Goal: Find contact information: Find contact information

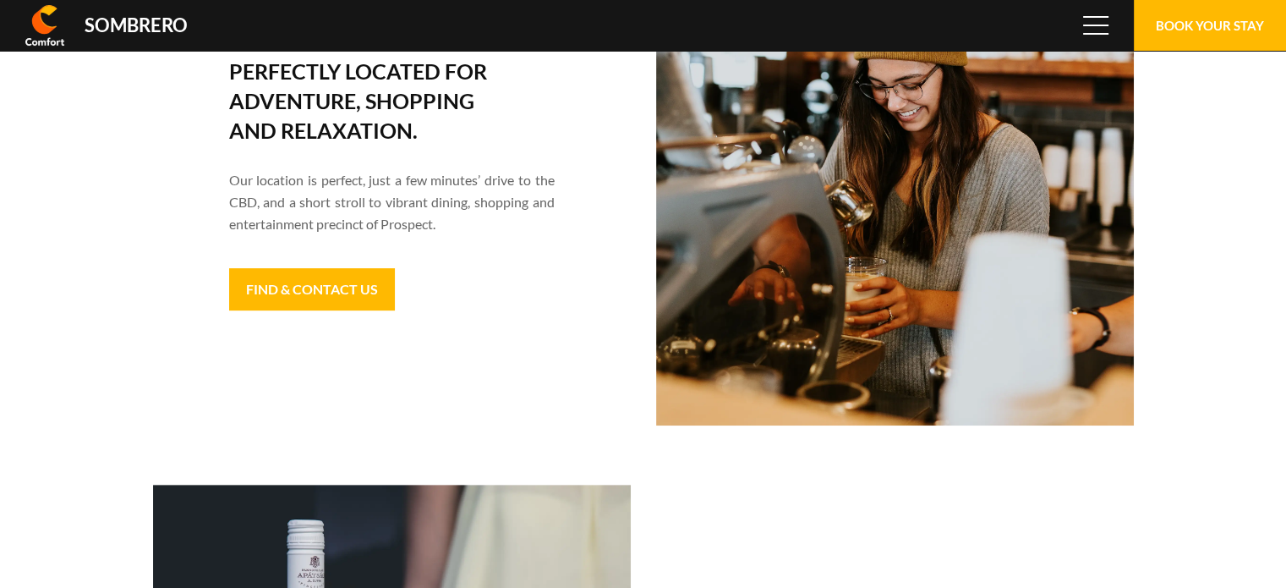
scroll to position [112870, 0]
click at [271, 287] on link "Find & Contact Us" at bounding box center [312, 289] width 166 height 42
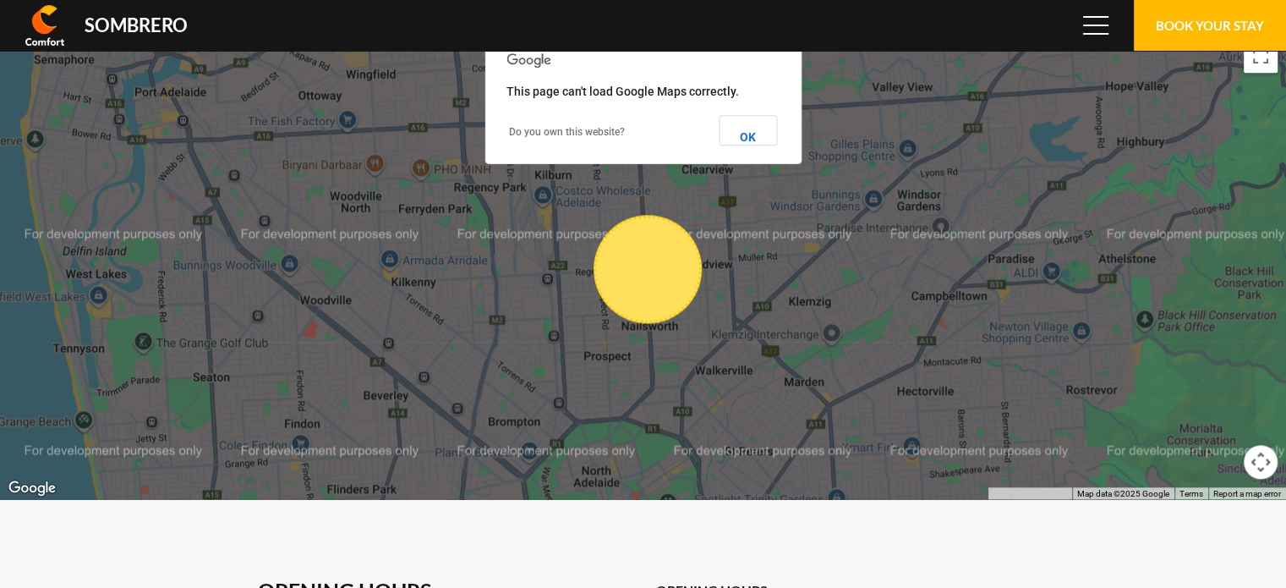
scroll to position [112870, 0]
click at [742, 115] on button "OK" at bounding box center [748, 130] width 58 height 30
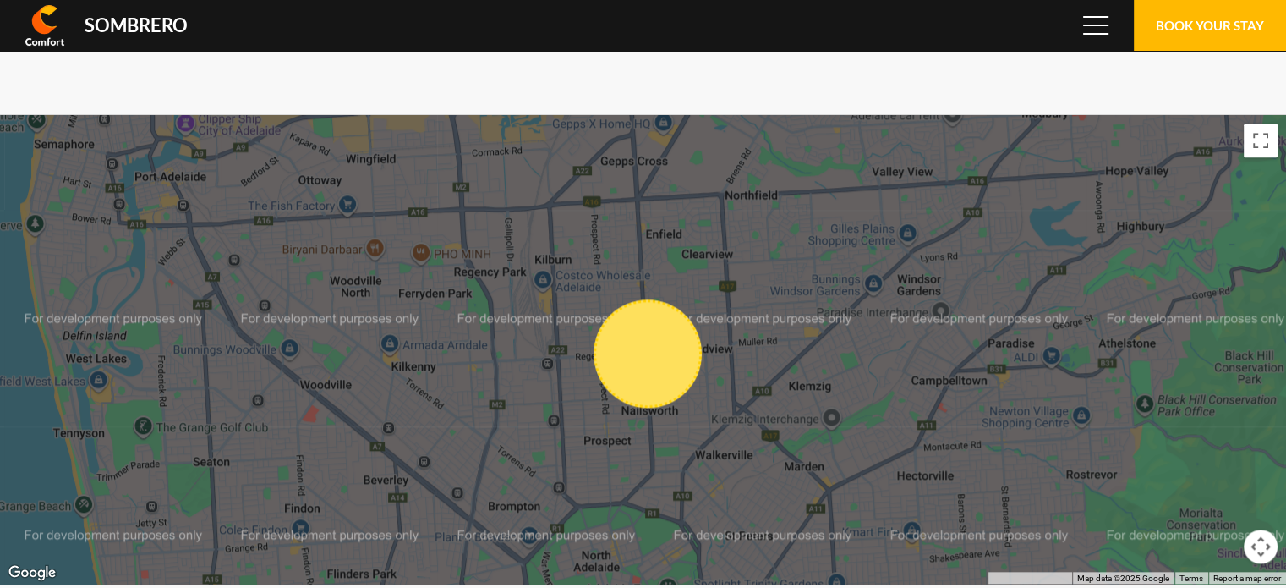
click at [798, 305] on div at bounding box center [643, 349] width 1286 height 468
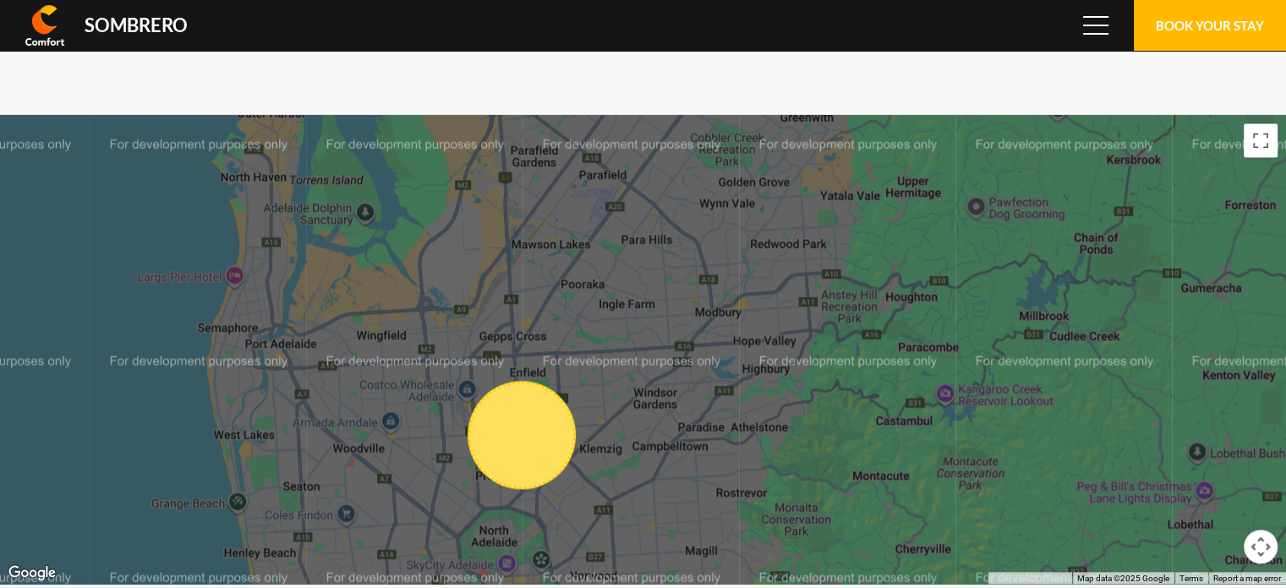
drag, startPoint x: 883, startPoint y: 389, endPoint x: 679, endPoint y: 479, distance: 223.0
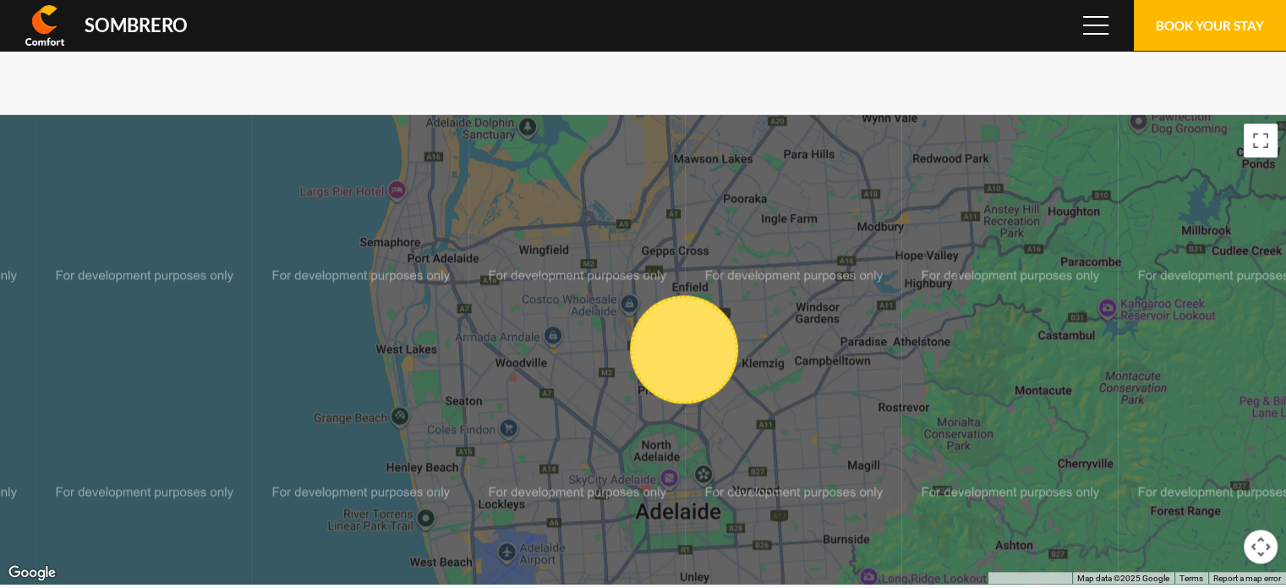
drag, startPoint x: 649, startPoint y: 344, endPoint x: 815, endPoint y: 259, distance: 186.4
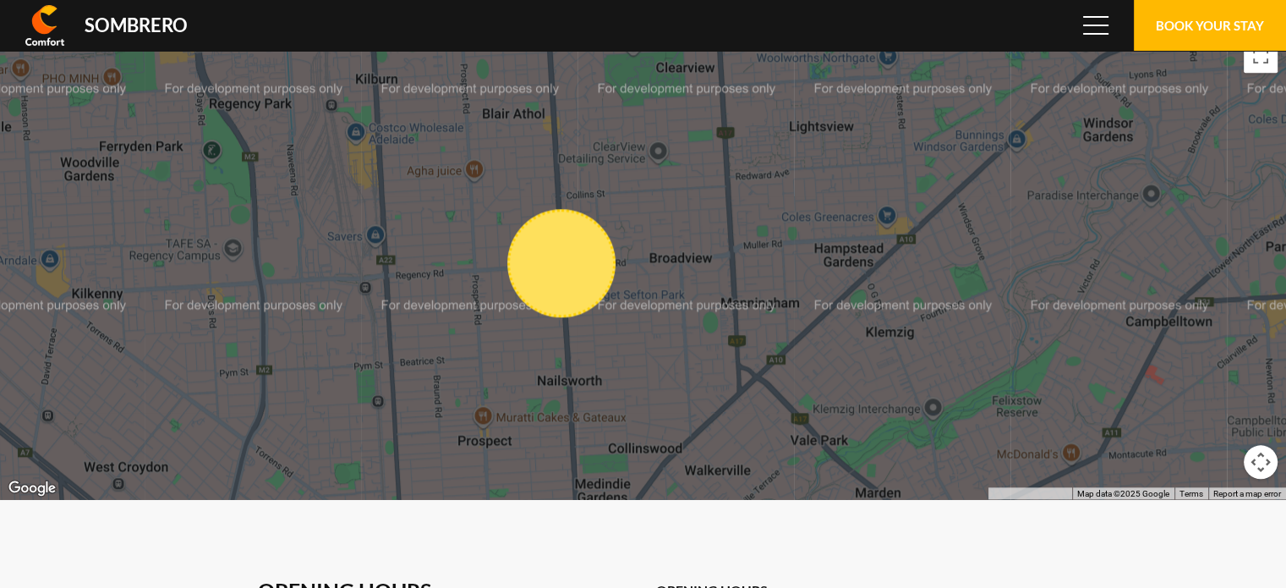
drag, startPoint x: 625, startPoint y: 202, endPoint x: 831, endPoint y: 469, distance: 337.6
click at [831, 469] on div at bounding box center [643, 264] width 1286 height 468
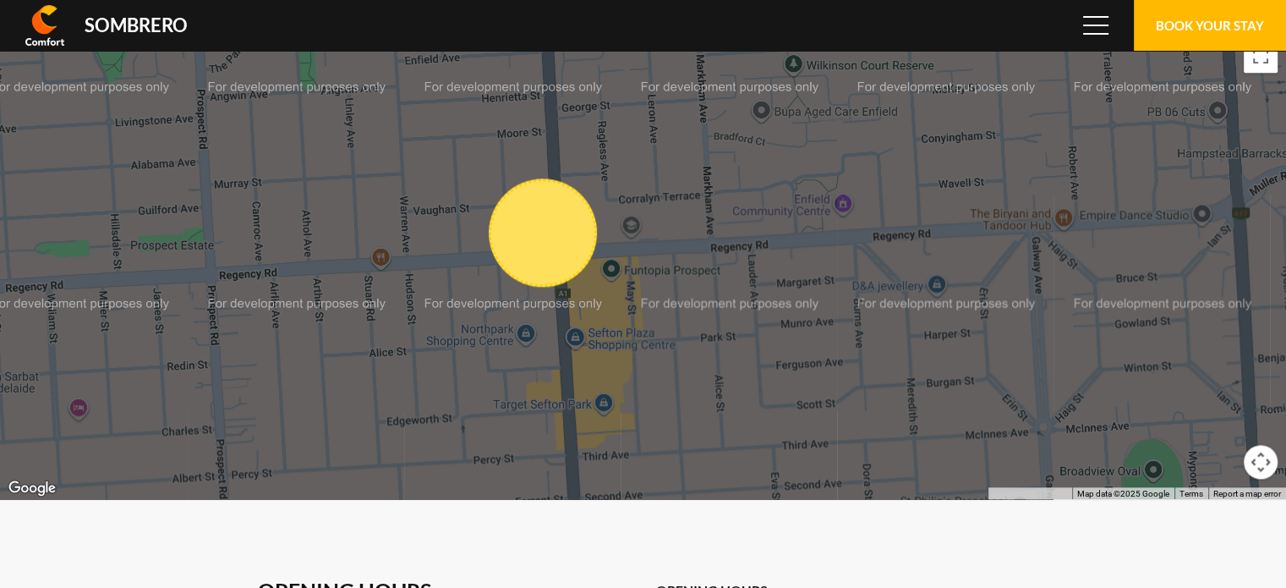
drag, startPoint x: 575, startPoint y: 267, endPoint x: 878, endPoint y: 265, distance: 303.6
click at [878, 265] on div at bounding box center [643, 264] width 1286 height 468
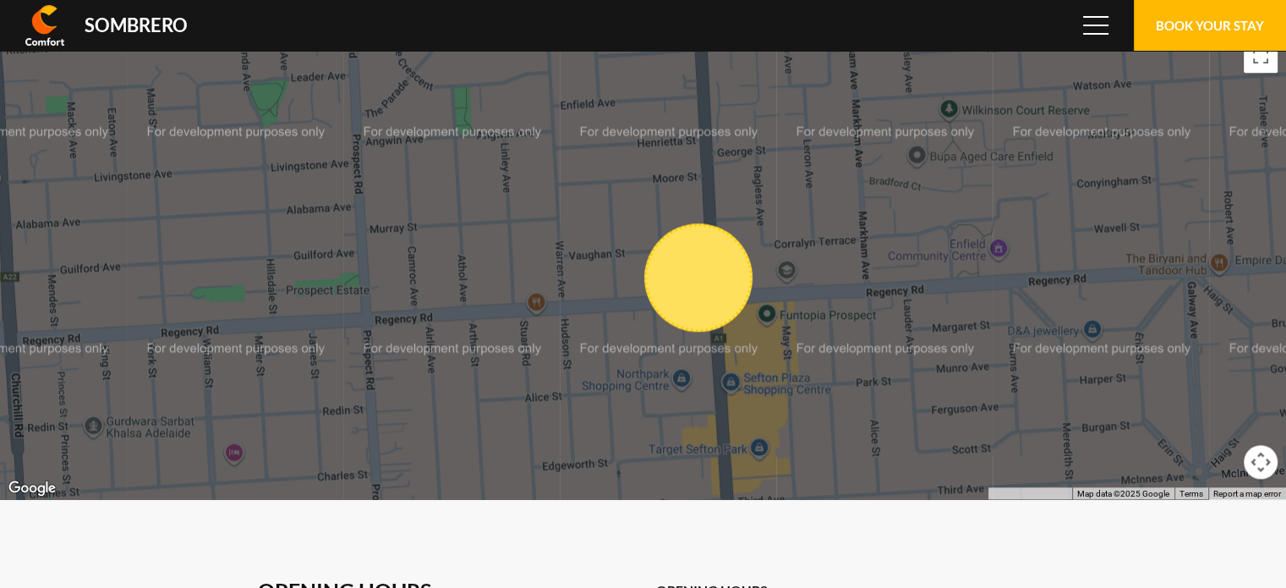
drag, startPoint x: 602, startPoint y: 240, endPoint x: 758, endPoint y: 285, distance: 161.9
click at [758, 285] on div at bounding box center [643, 264] width 1286 height 468
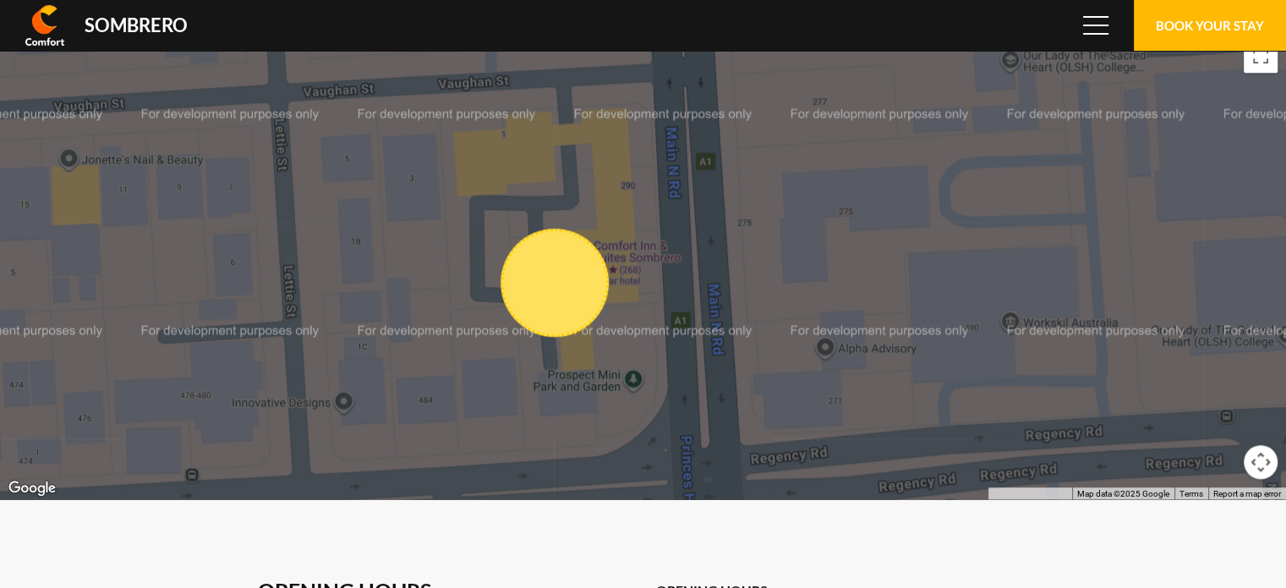
drag, startPoint x: 580, startPoint y: 189, endPoint x: 737, endPoint y: 310, distance: 198.9
click at [737, 310] on div at bounding box center [643, 264] width 1286 height 468
